Goal: Task Accomplishment & Management: Use online tool/utility

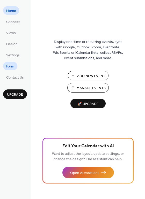
click at [7, 64] on span "Form" at bounding box center [10, 66] width 8 height 5
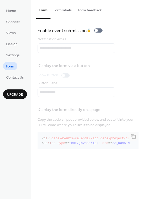
click at [61, 11] on button "Form labels" at bounding box center [62, 9] width 24 height 18
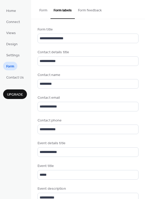
click at [88, 9] on button "Form feedback" at bounding box center [90, 9] width 30 height 18
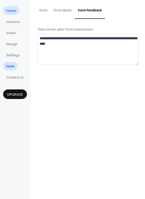
click at [10, 12] on span "Home" at bounding box center [11, 10] width 10 height 5
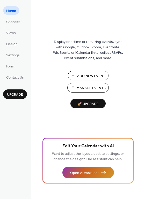
click at [88, 174] on span "Open AI Assistant" at bounding box center [84, 172] width 29 height 5
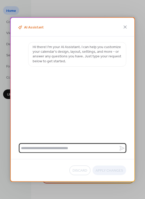
click at [88, 169] on div "Discard Apply Changes" at bounding box center [72, 170] width 123 height 22
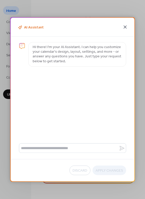
click at [122, 29] on icon at bounding box center [125, 27] width 6 height 6
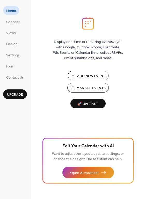
click at [89, 77] on span "Add New Event" at bounding box center [91, 75] width 28 height 5
